Goal: Task Accomplishment & Management: Use online tool/utility

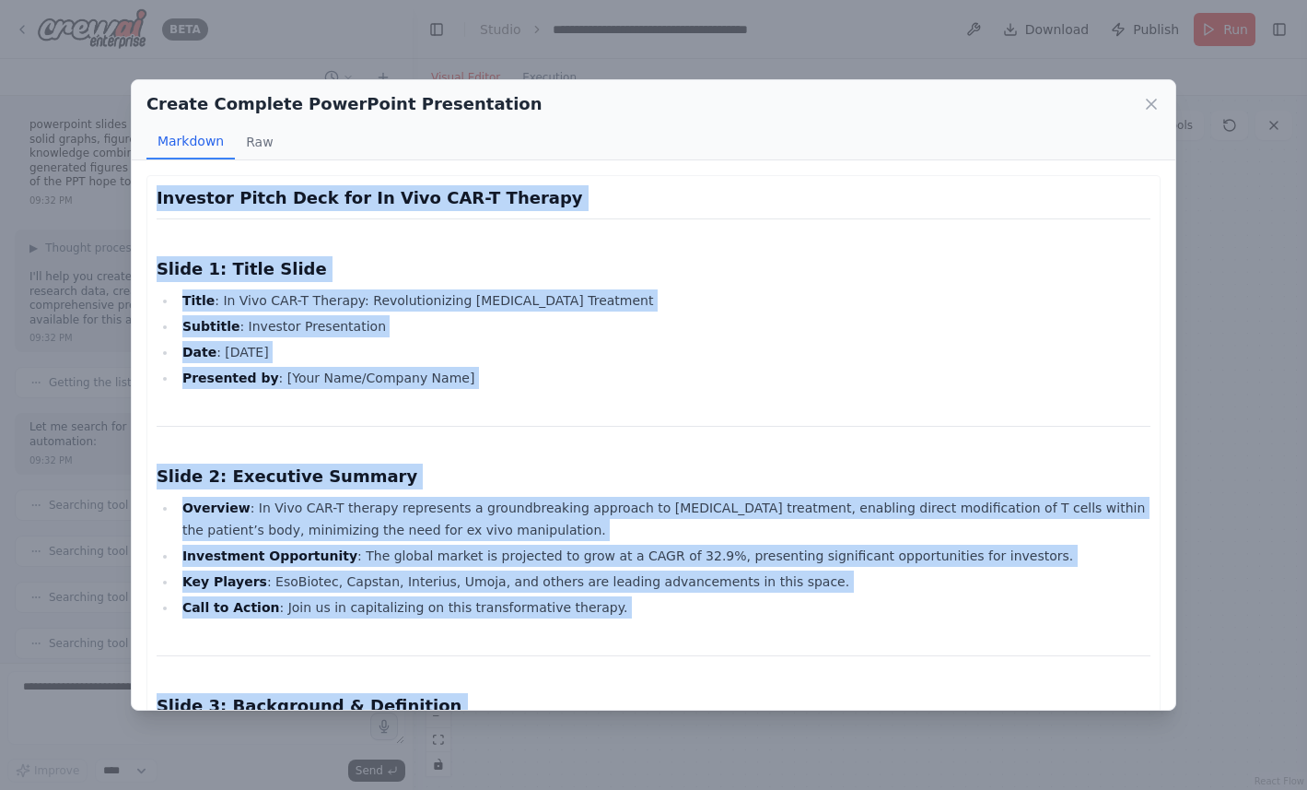
scroll to position [3098, 0]
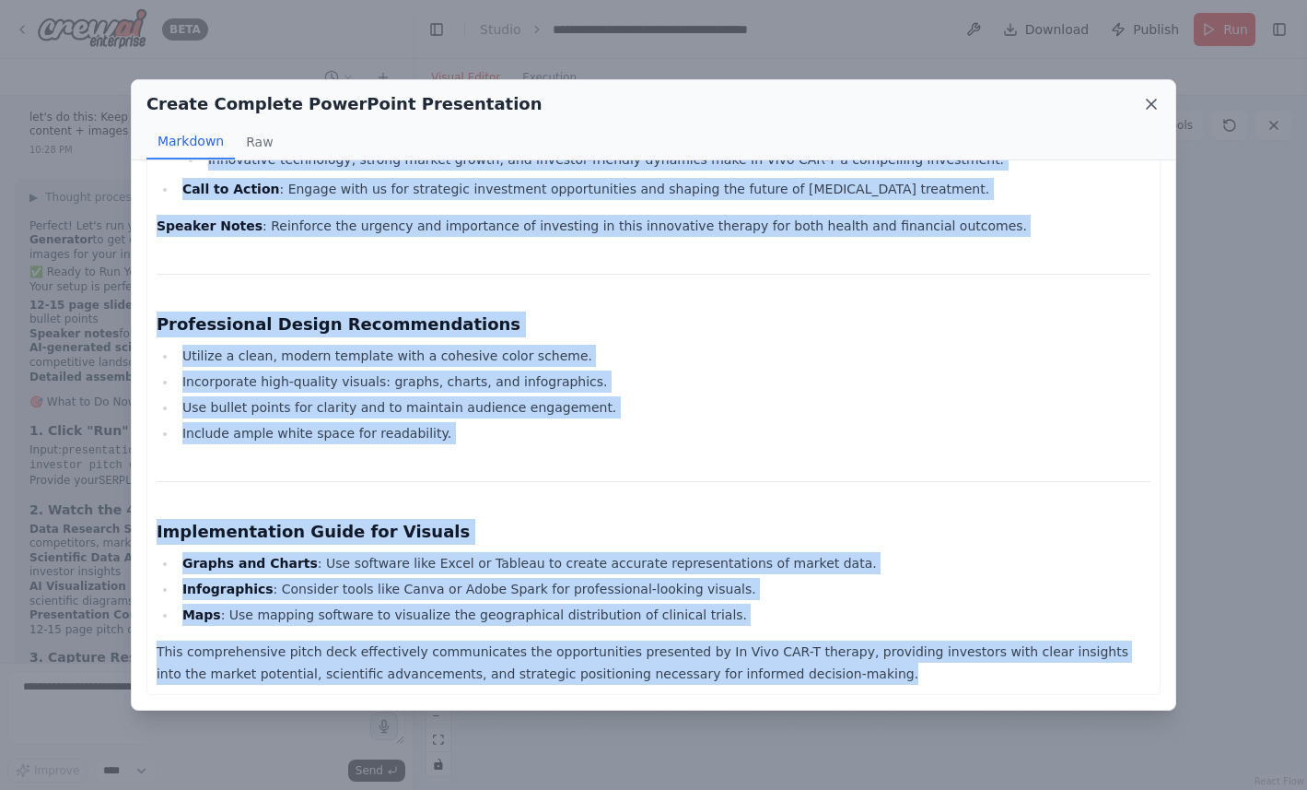
click at [1153, 106] on icon at bounding box center [1151, 104] width 18 height 18
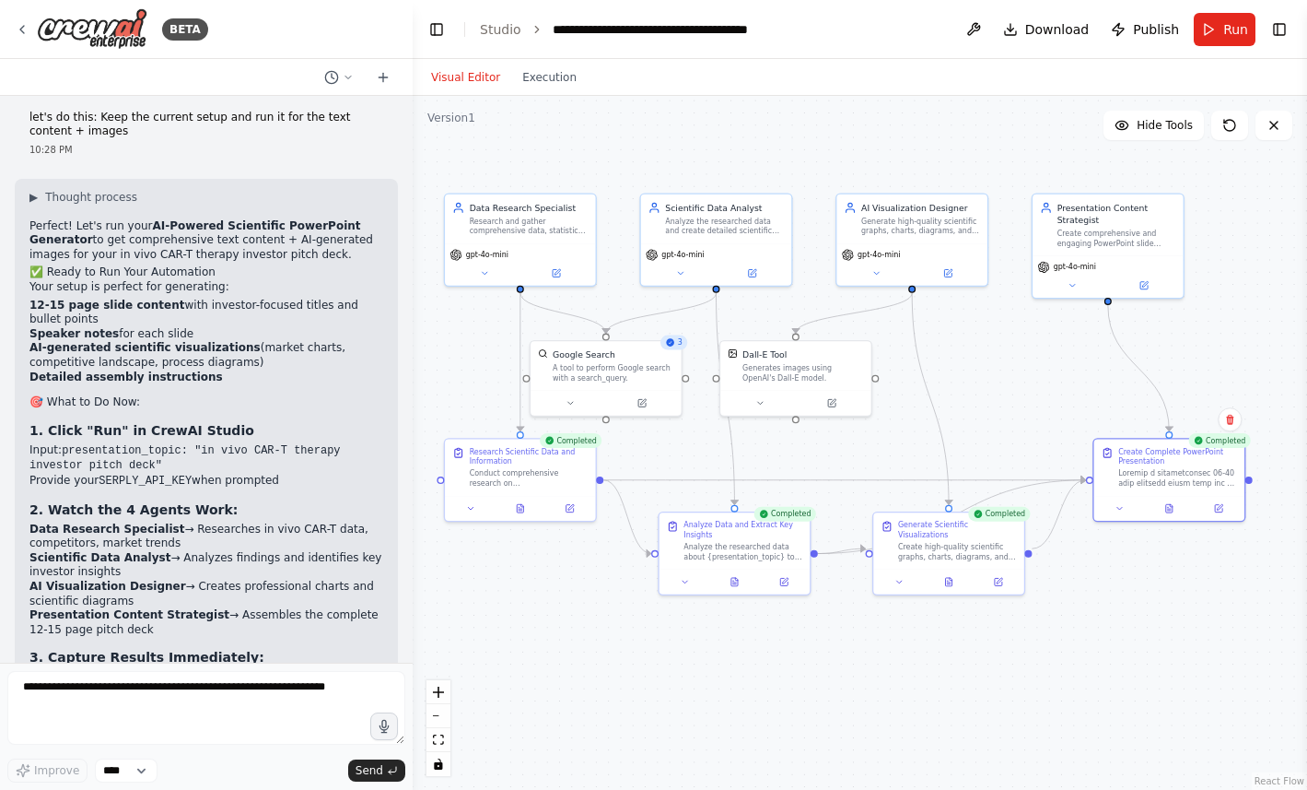
drag, startPoint x: 941, startPoint y: 271, endPoint x: 1210, endPoint y: 308, distance: 271.5
click at [1209, 308] on div ".deletable-edge-delete-btn { width: 20px; height: 20px; border: 0px solid #ffff…" at bounding box center [860, 443] width 895 height 694
click at [117, 30] on img at bounding box center [92, 28] width 111 height 41
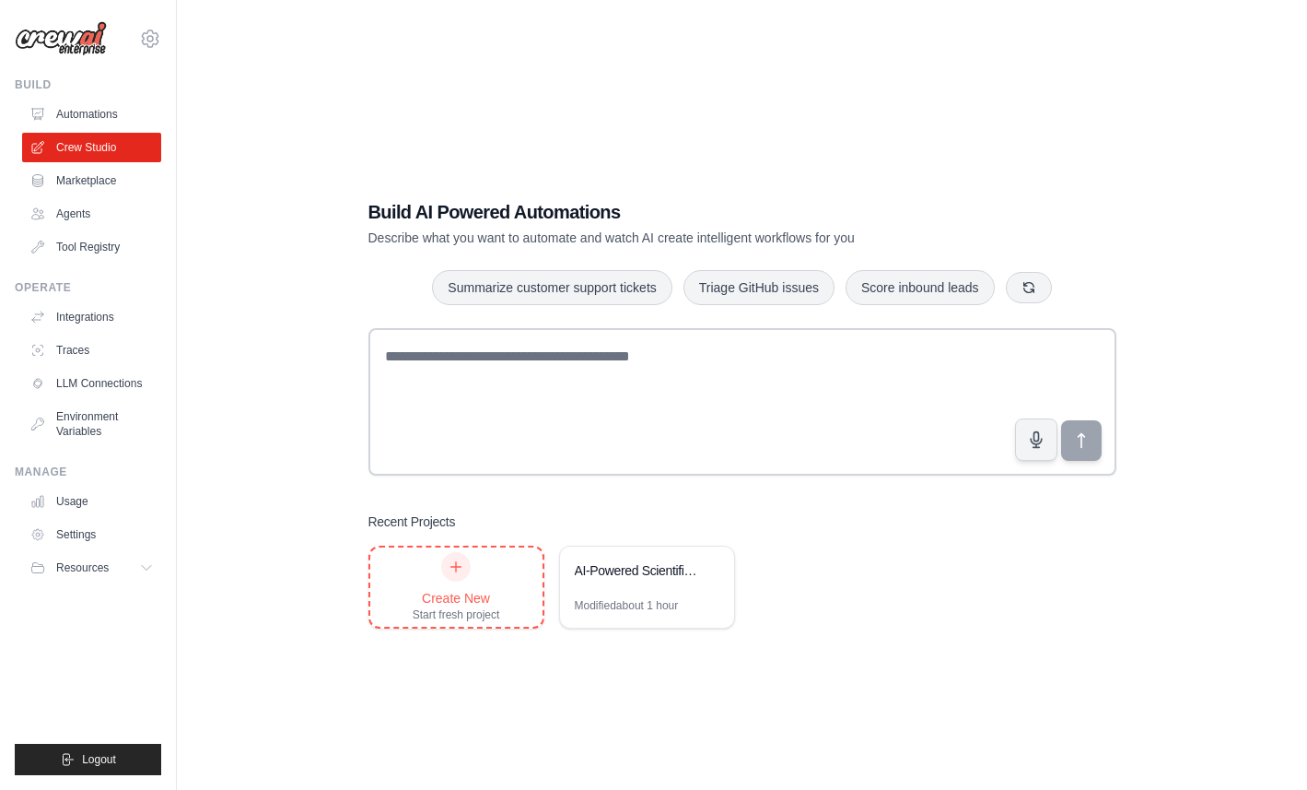
click at [462, 565] on icon at bounding box center [456, 566] width 15 height 15
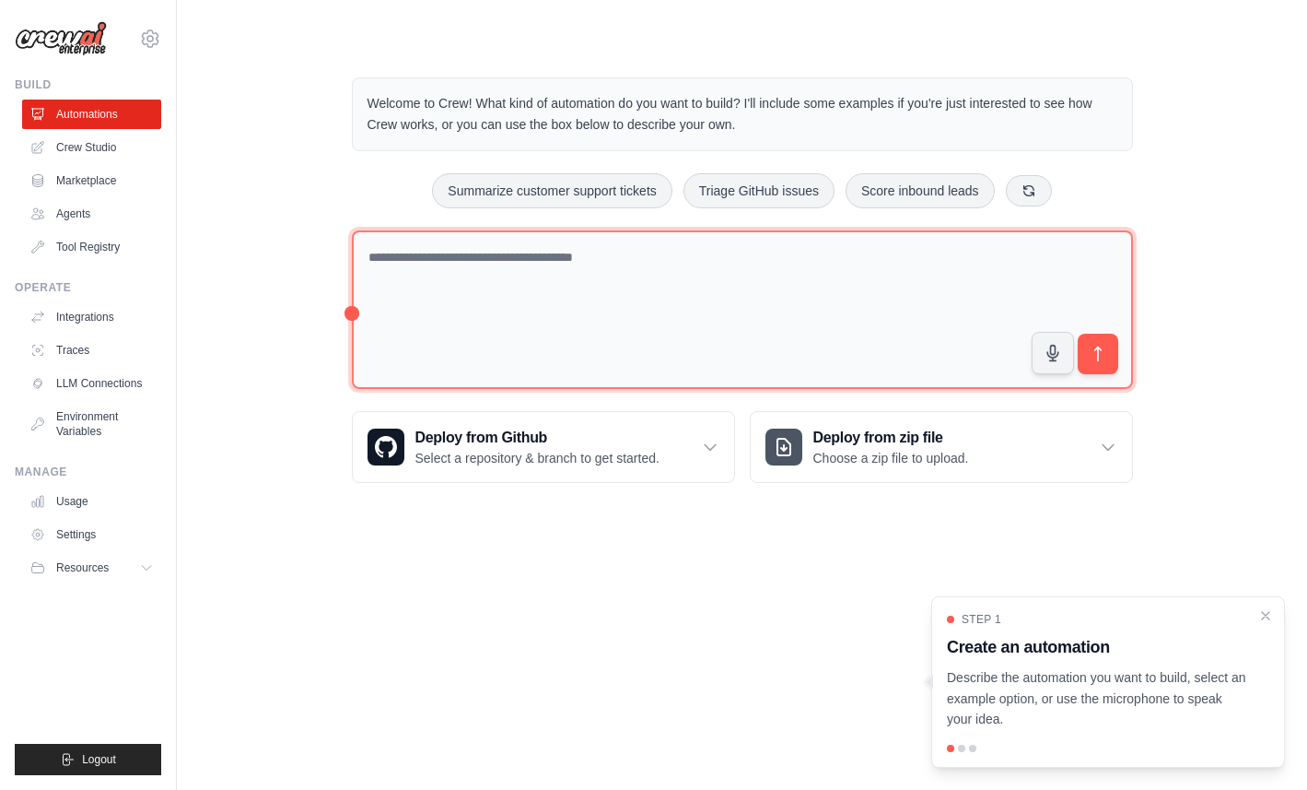
click at [489, 277] on textarea at bounding box center [742, 309] width 781 height 159
